Goal: Transaction & Acquisition: Purchase product/service

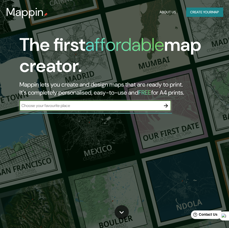
click at [61, 104] on input "text" at bounding box center [89, 106] width 141 height 6
type input "YANQUE"
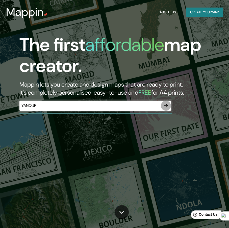
click at [164, 105] on icon "button" at bounding box center [166, 106] width 6 height 6
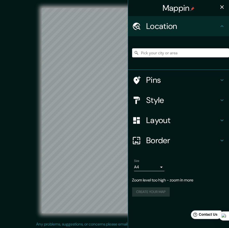
click at [167, 51] on input "Pick your city or area" at bounding box center [180, 52] width 97 height 9
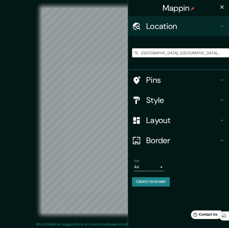
click at [174, 52] on input "[GEOGRAPHIC_DATA], [GEOGRAPHIC_DATA], [GEOGRAPHIC_DATA]" at bounding box center [180, 52] width 97 height 9
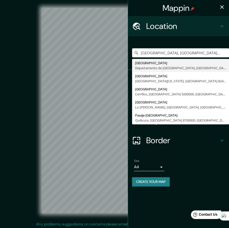
drag, startPoint x: 217, startPoint y: 51, endPoint x: 158, endPoint y: 58, distance: 59.8
click at [158, 58] on div "[GEOGRAPHIC_DATA], [GEOGRAPHIC_DATA], [GEOGRAPHIC_DATA] [GEOGRAPHIC_DATA] [GEOG…" at bounding box center [180, 52] width 97 height 25
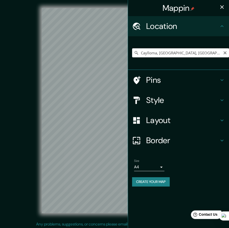
click at [201, 54] on input "Caylloma, [GEOGRAPHIC_DATA], [GEOGRAPHIC_DATA]" at bounding box center [180, 52] width 97 height 9
click at [200, 50] on input "Caylloma, [GEOGRAPHIC_DATA], [GEOGRAPHIC_DATA]" at bounding box center [180, 52] width 97 height 9
drag, startPoint x: 218, startPoint y: 52, endPoint x: 159, endPoint y: 53, distance: 58.7
click at [159, 53] on input "Caylloma, [GEOGRAPHIC_DATA], [GEOGRAPHIC_DATA]" at bounding box center [180, 52] width 97 height 9
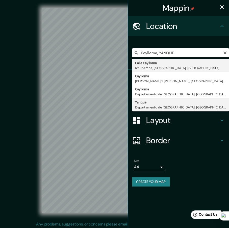
type input "Yanque, [GEOGRAPHIC_DATA], [GEOGRAPHIC_DATA]"
